Goal: Task Accomplishment & Management: Use online tool/utility

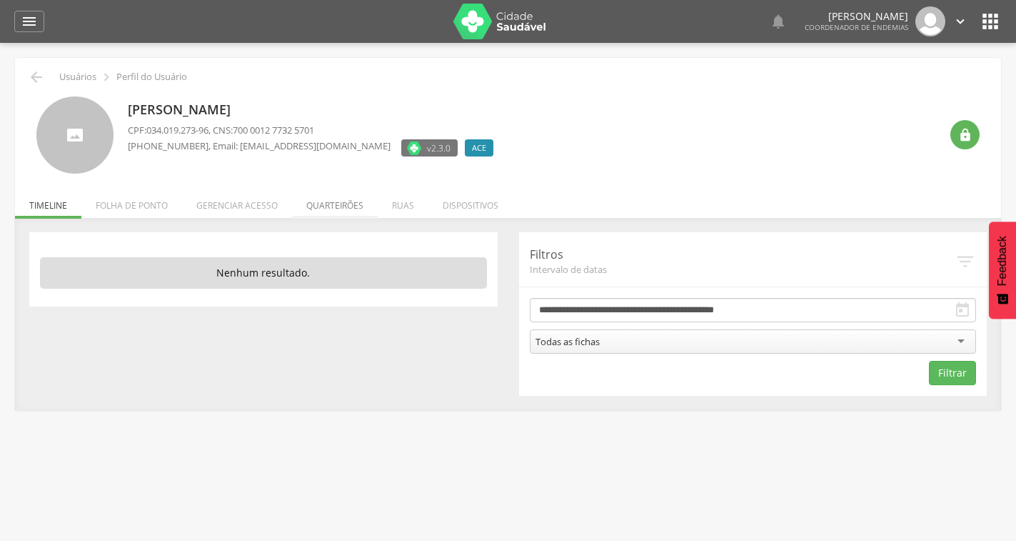
click at [345, 204] on li "Quarteirões" at bounding box center [335, 202] width 86 height 34
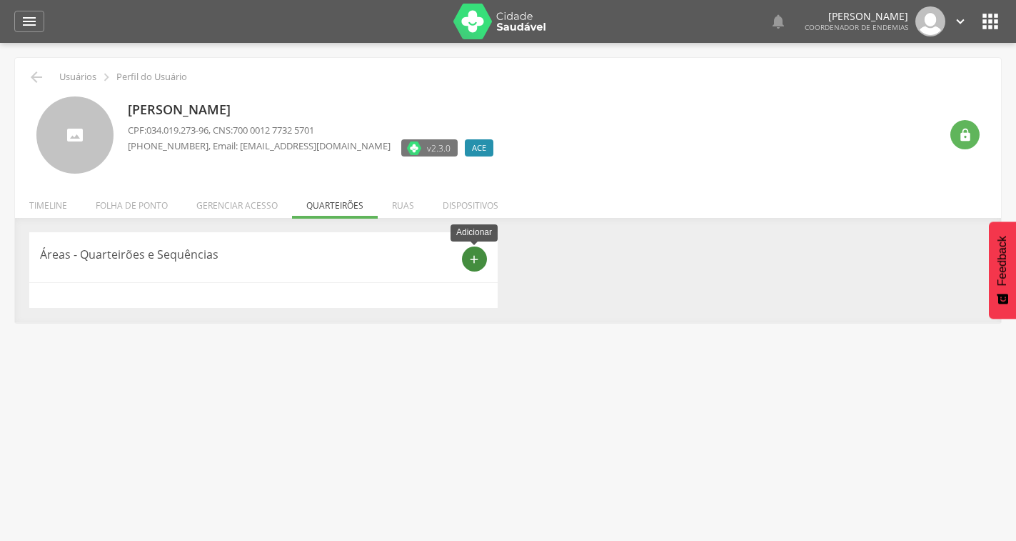
click at [479, 264] on icon "add" at bounding box center [474, 259] width 13 height 13
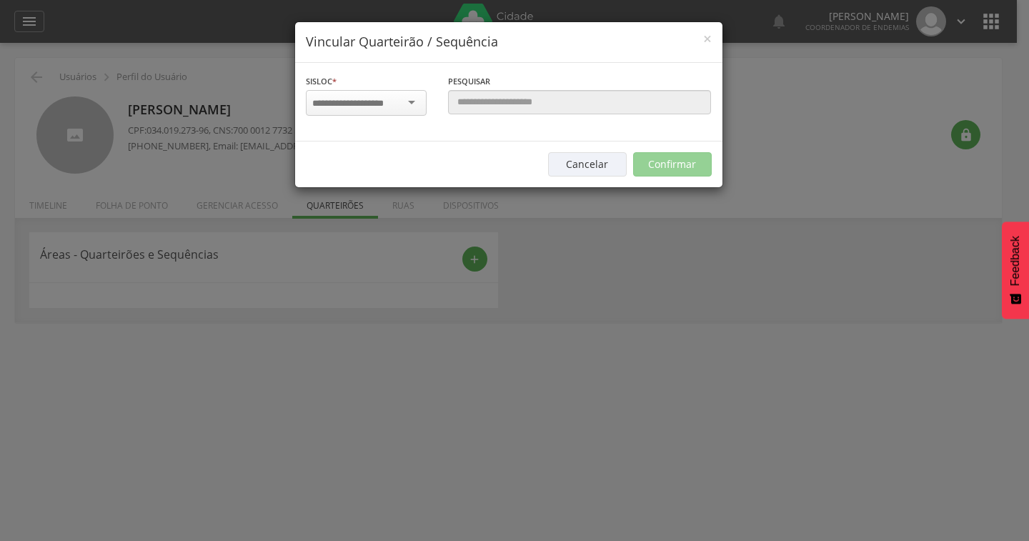
click at [403, 102] on div at bounding box center [366, 103] width 121 height 26
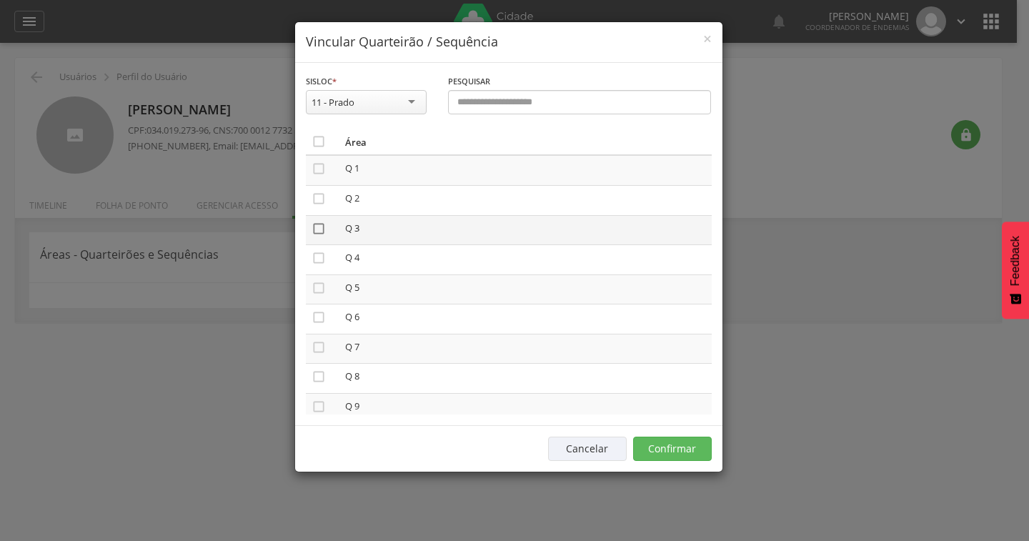
click at [320, 224] on icon "" at bounding box center [318, 228] width 14 height 14
click at [319, 291] on icon "" at bounding box center [318, 288] width 14 height 14
click at [316, 356] on td "" at bounding box center [323, 349] width 34 height 30
click at [321, 351] on icon "" at bounding box center [318, 347] width 14 height 14
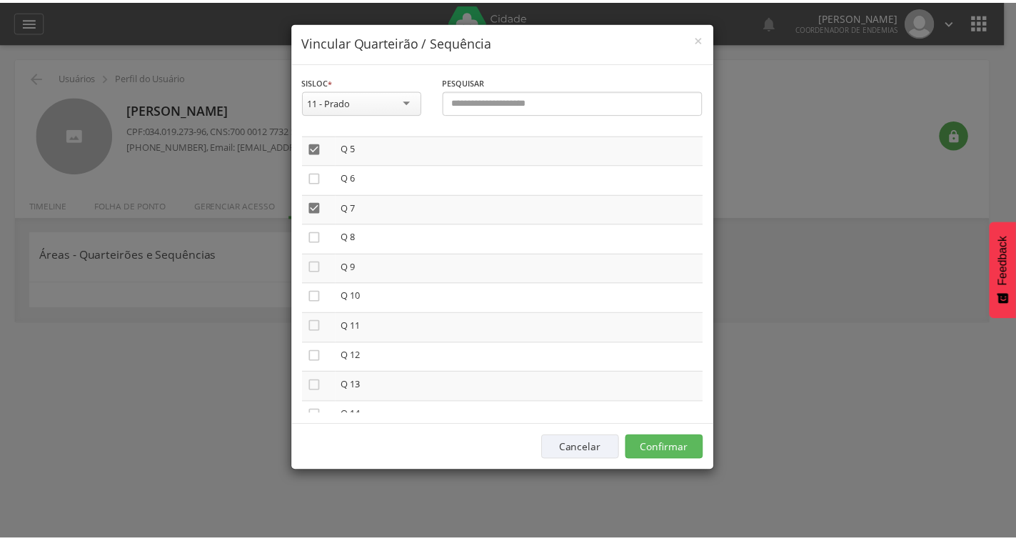
scroll to position [143, 0]
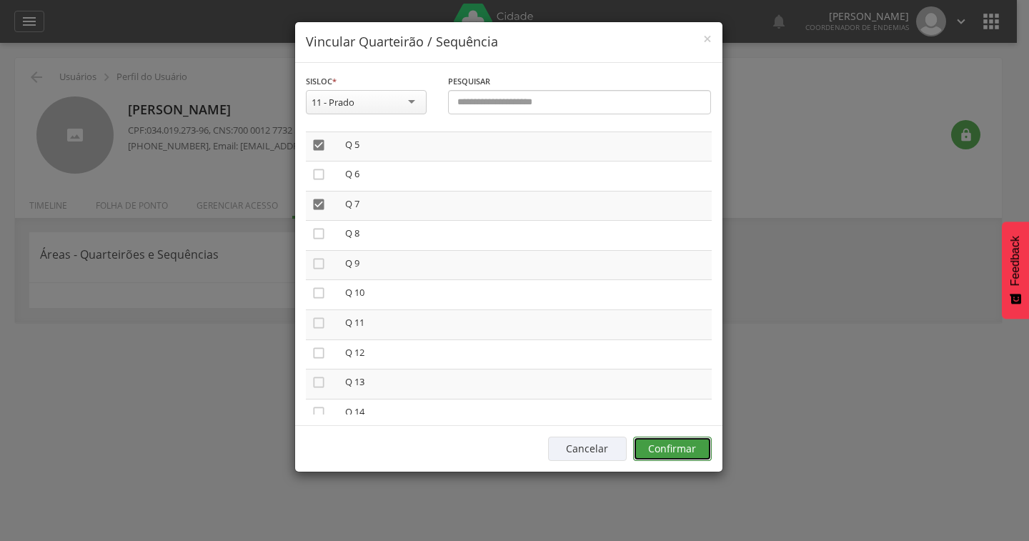
click at [691, 441] on button "Confirmar" at bounding box center [672, 448] width 79 height 24
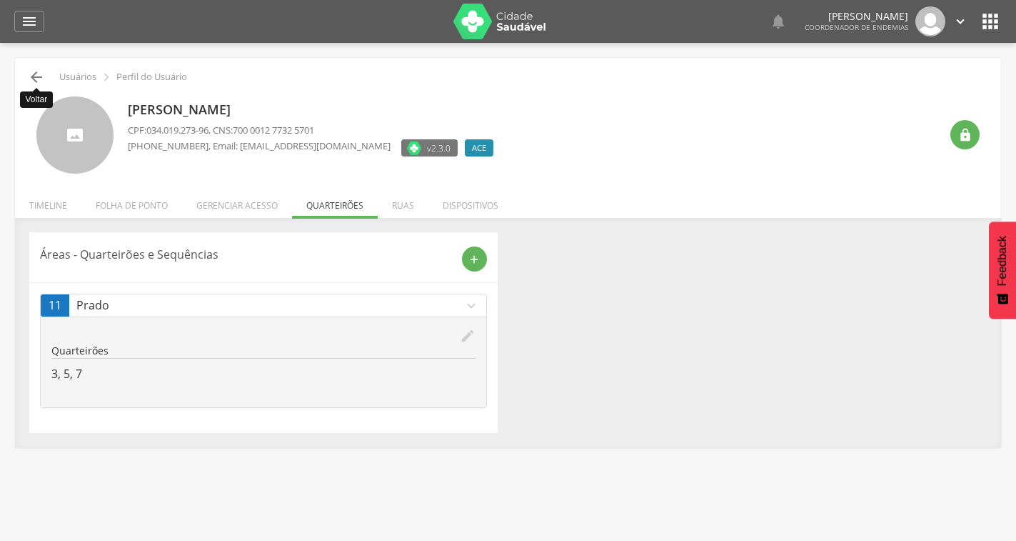
click at [32, 80] on icon "" at bounding box center [36, 77] width 17 height 17
